Goal: Transaction & Acquisition: Purchase product/service

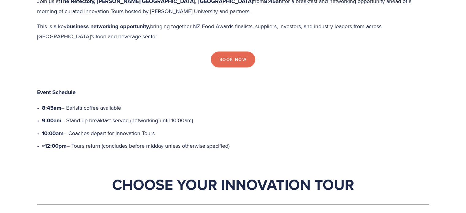
scroll to position [307, 0]
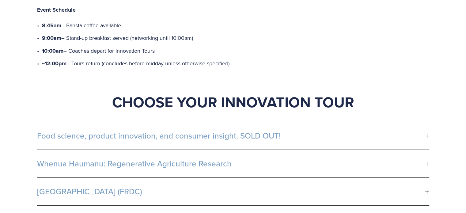
click at [80, 131] on span "Food science, product innovation, and consumer insight. SOLD OUT!" at bounding box center [231, 135] width 388 height 9
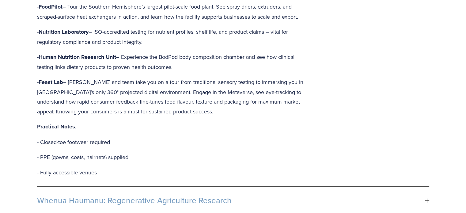
scroll to position [491, 0]
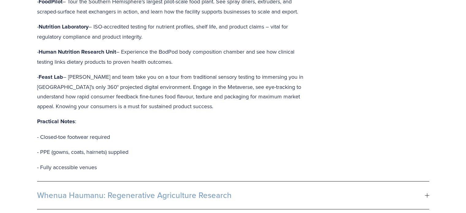
click at [143, 182] on button "Whenua Haumanu: Regenerative Agriculture Research" at bounding box center [233, 196] width 393 height 28
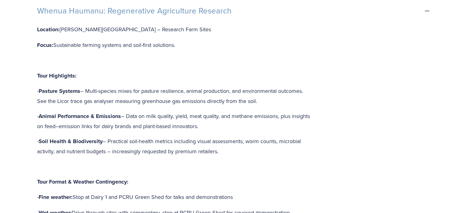
scroll to position [460, 0]
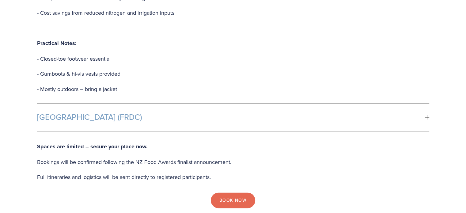
click at [118, 113] on span "Fonterra R&D Centre (FRDC)" at bounding box center [231, 117] width 388 height 9
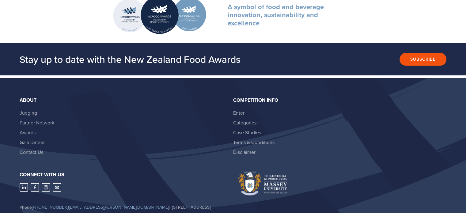
scroll to position [972, 0]
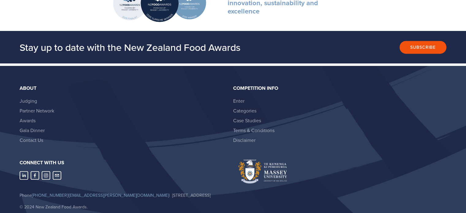
click at [33, 125] on li "Gala Dinner" at bounding box center [124, 130] width 209 height 10
click at [34, 127] on link "Gala Dinner" at bounding box center [32, 130] width 25 height 7
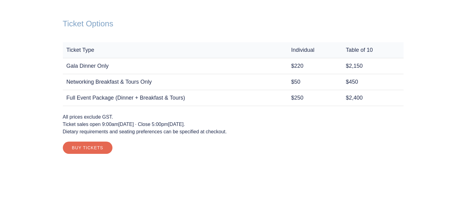
scroll to position [491, 0]
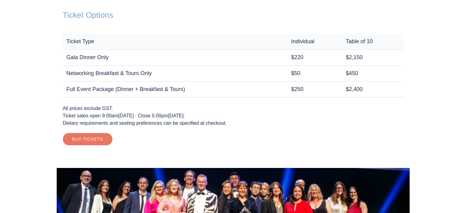
click at [94, 140] on link "Buy Tickets" at bounding box center [88, 139] width 50 height 12
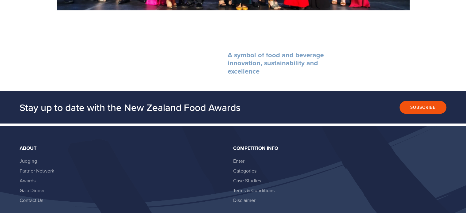
scroll to position [856, 0]
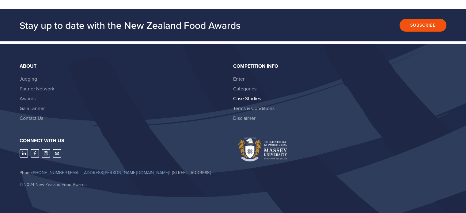
click at [241, 95] on link "Case Studies" at bounding box center [247, 98] width 28 height 7
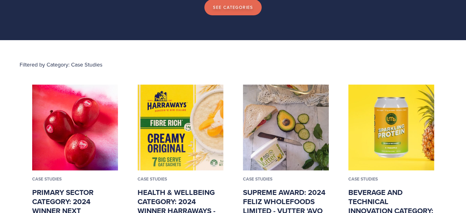
scroll to position [123, 0]
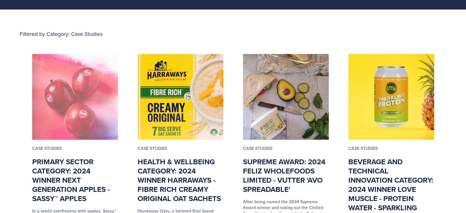
click at [70, 121] on img at bounding box center [75, 97] width 86 height 86
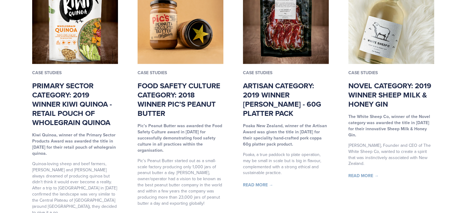
scroll to position [1288, 0]
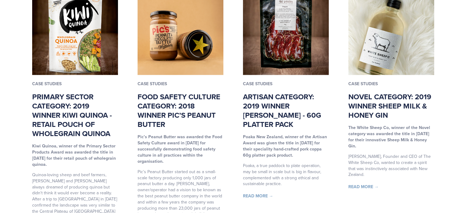
click at [178, 91] on link "Food Safety Culture Category: 2018 Winner Pic’s Peanut Butter" at bounding box center [179, 110] width 83 height 38
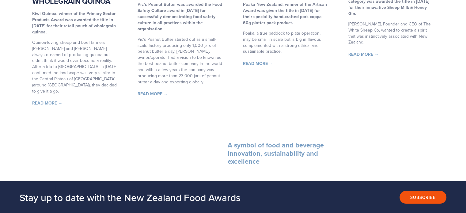
scroll to position [1411, 0]
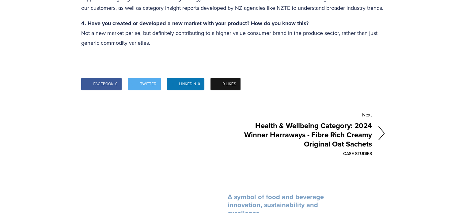
scroll to position [2668, 0]
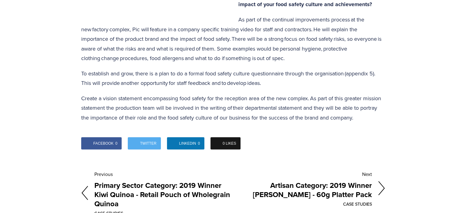
scroll to position [1564, 0]
